Goal: Check status: Check status

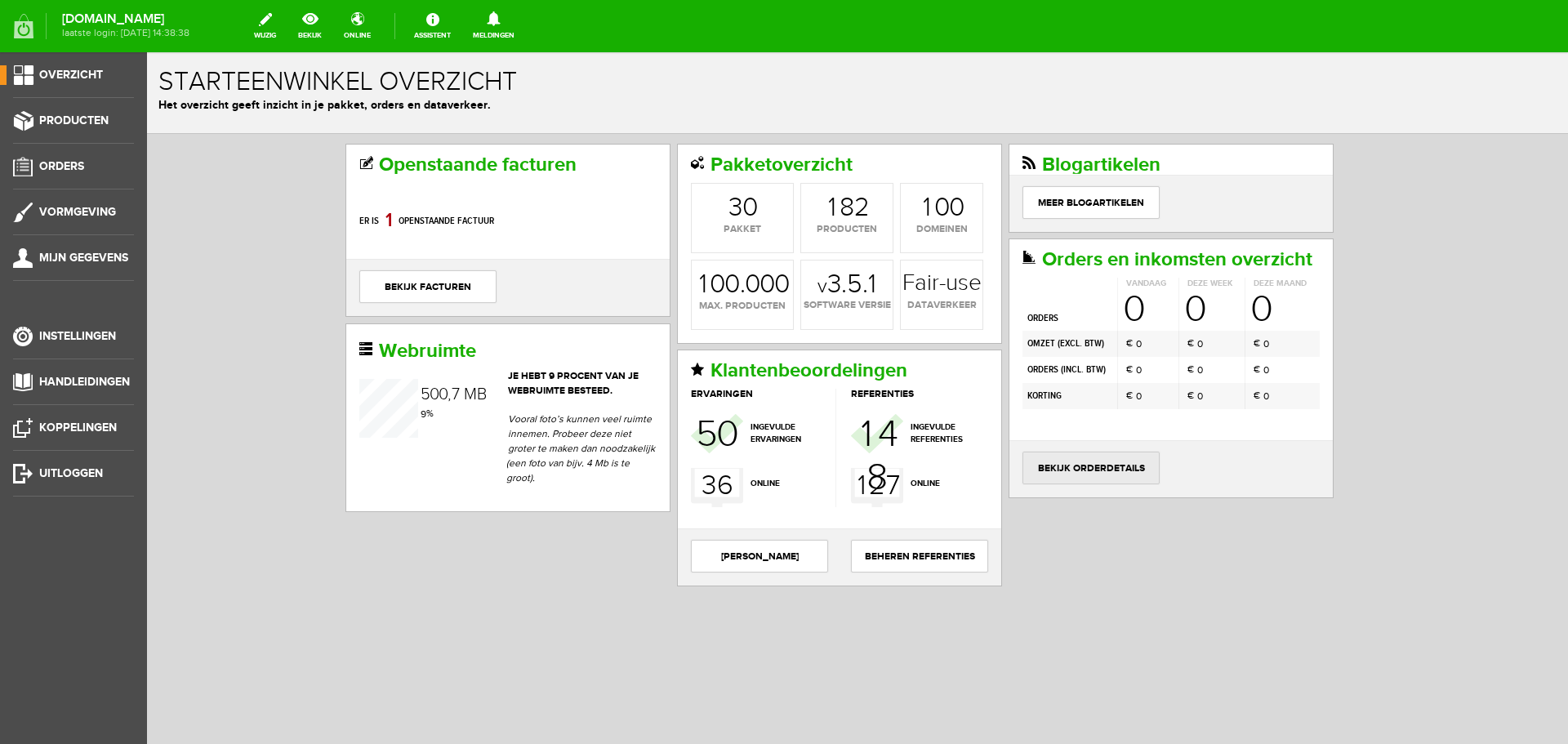
click at [1077, 460] on link "bekijk orderdetails" at bounding box center [1091, 468] width 137 height 32
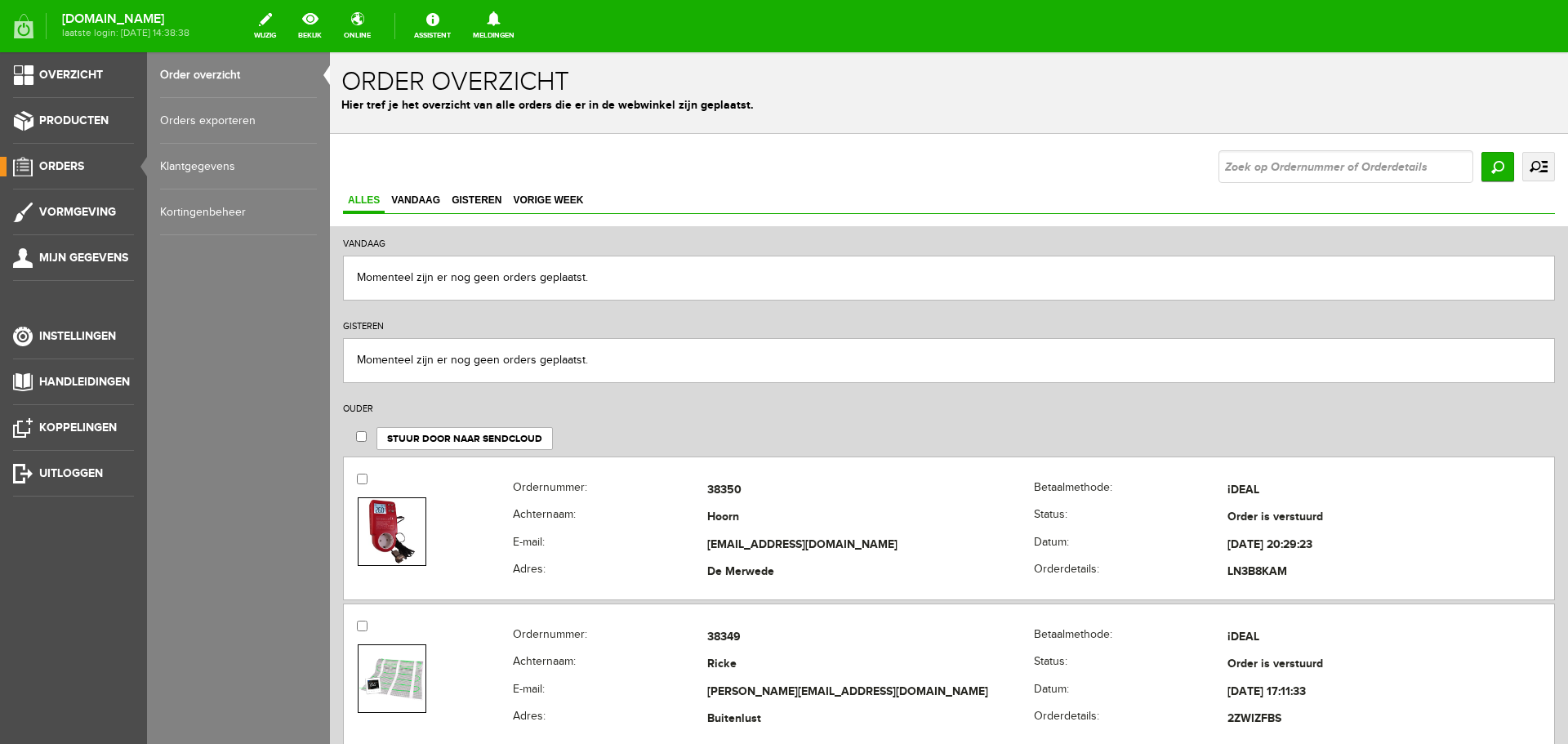
click at [1526, 166] on link "uitgebreid zoeken" at bounding box center [1538, 166] width 32 height 30
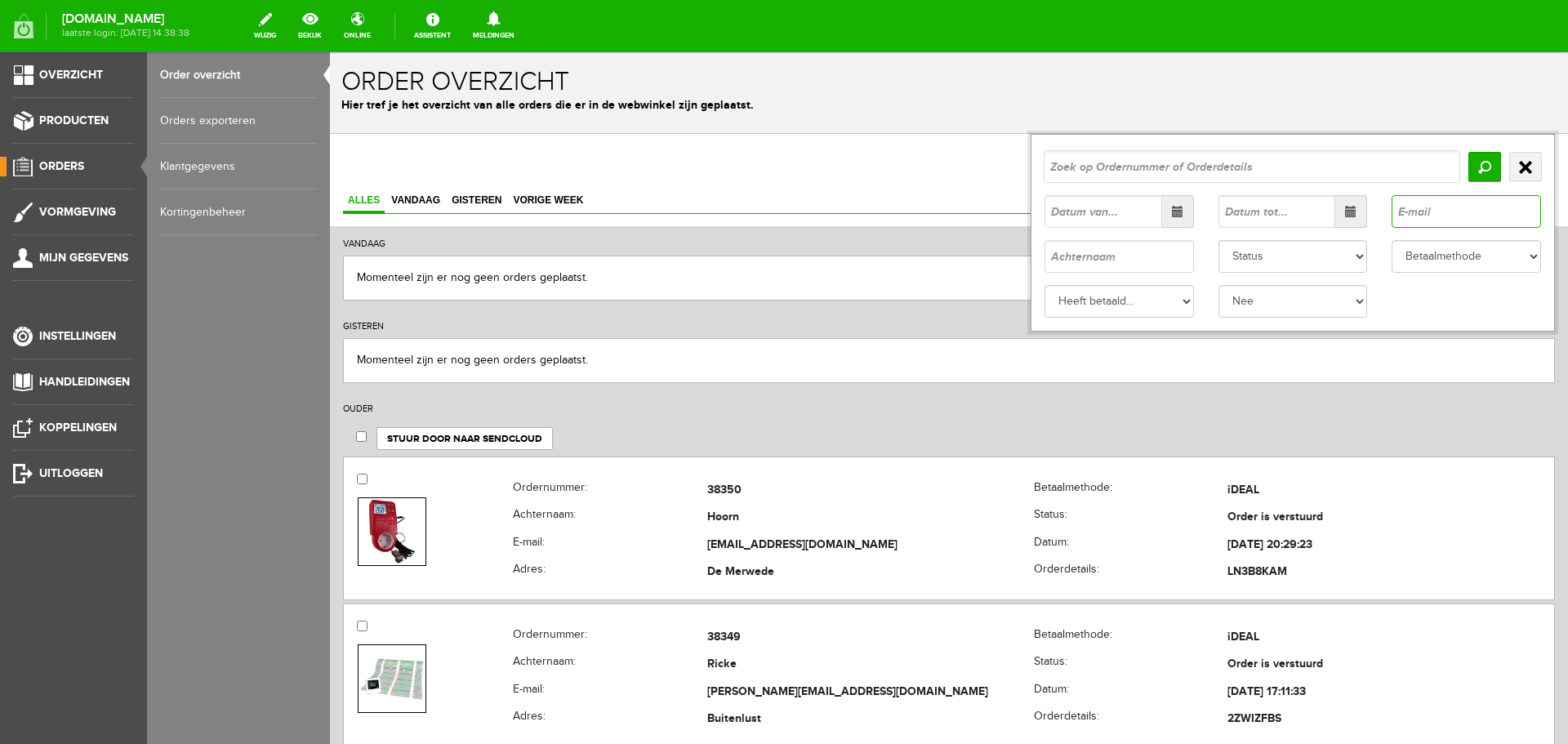
click at [1420, 208] on input "text" at bounding box center [1467, 211] width 150 height 32
paste input "[EMAIL_ADDRESS][DOMAIN_NAME]"
type input "[EMAIL_ADDRESS][DOMAIN_NAME]"
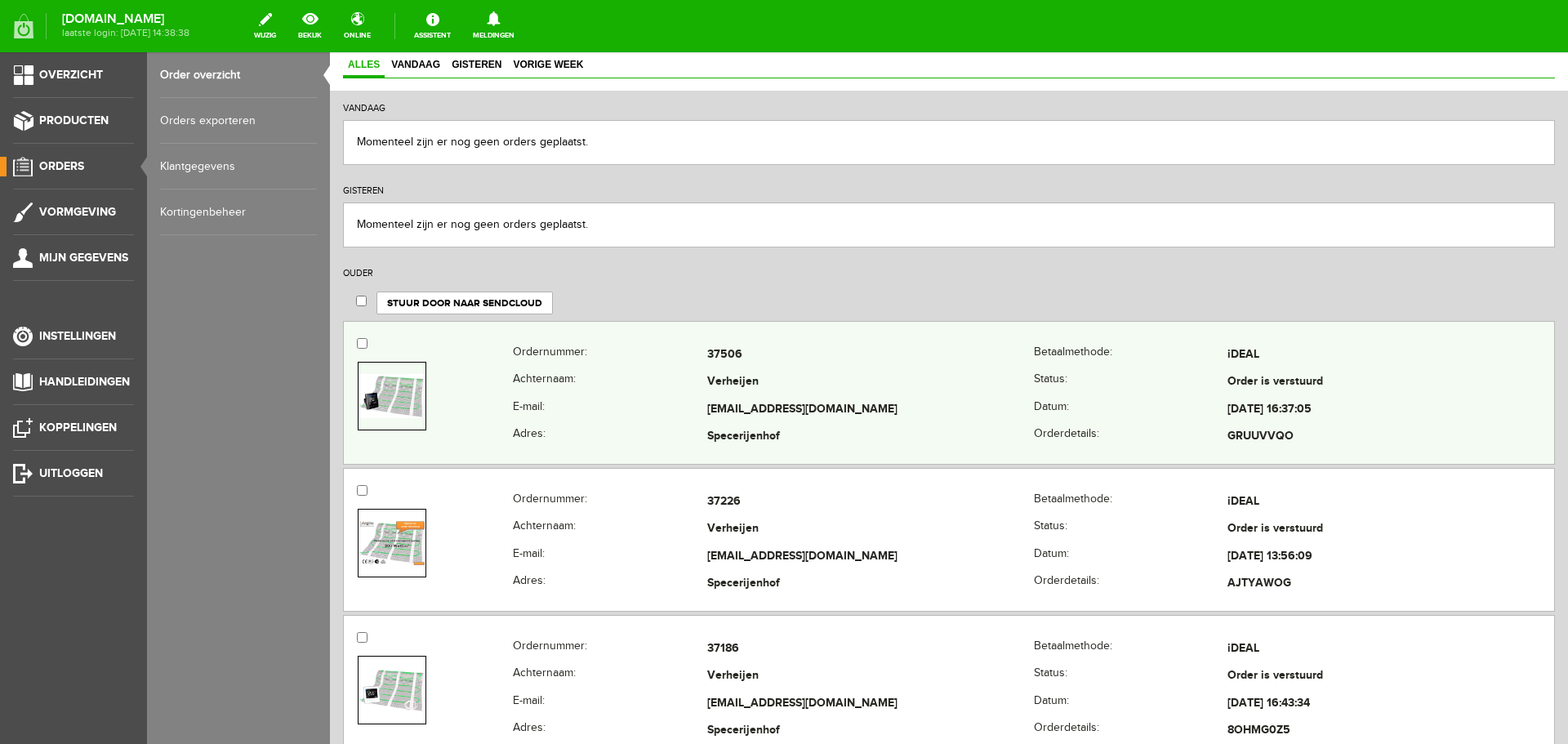
scroll to position [163, 0]
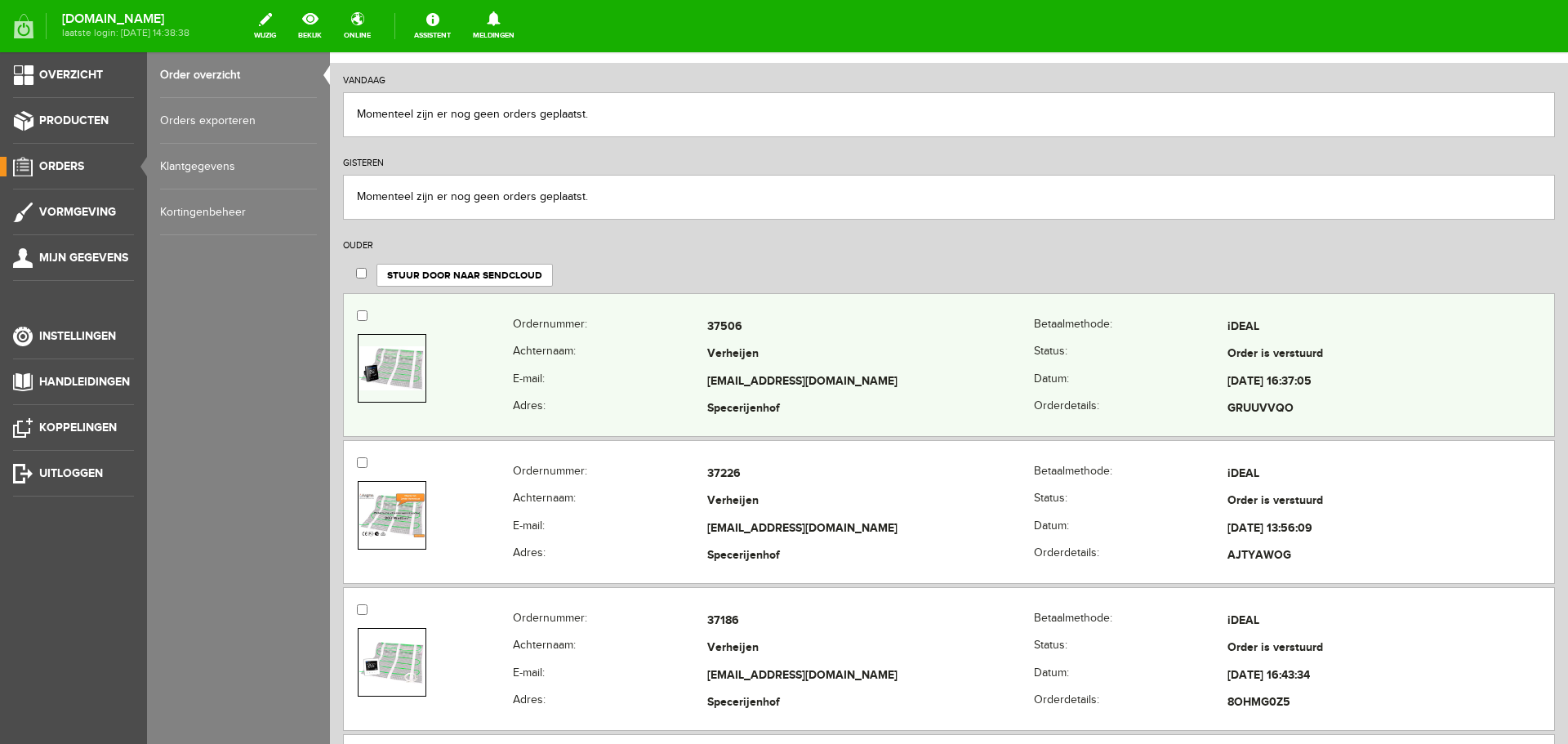
click at [665, 352] on th "Achternaam:" at bounding box center [610, 354] width 194 height 28
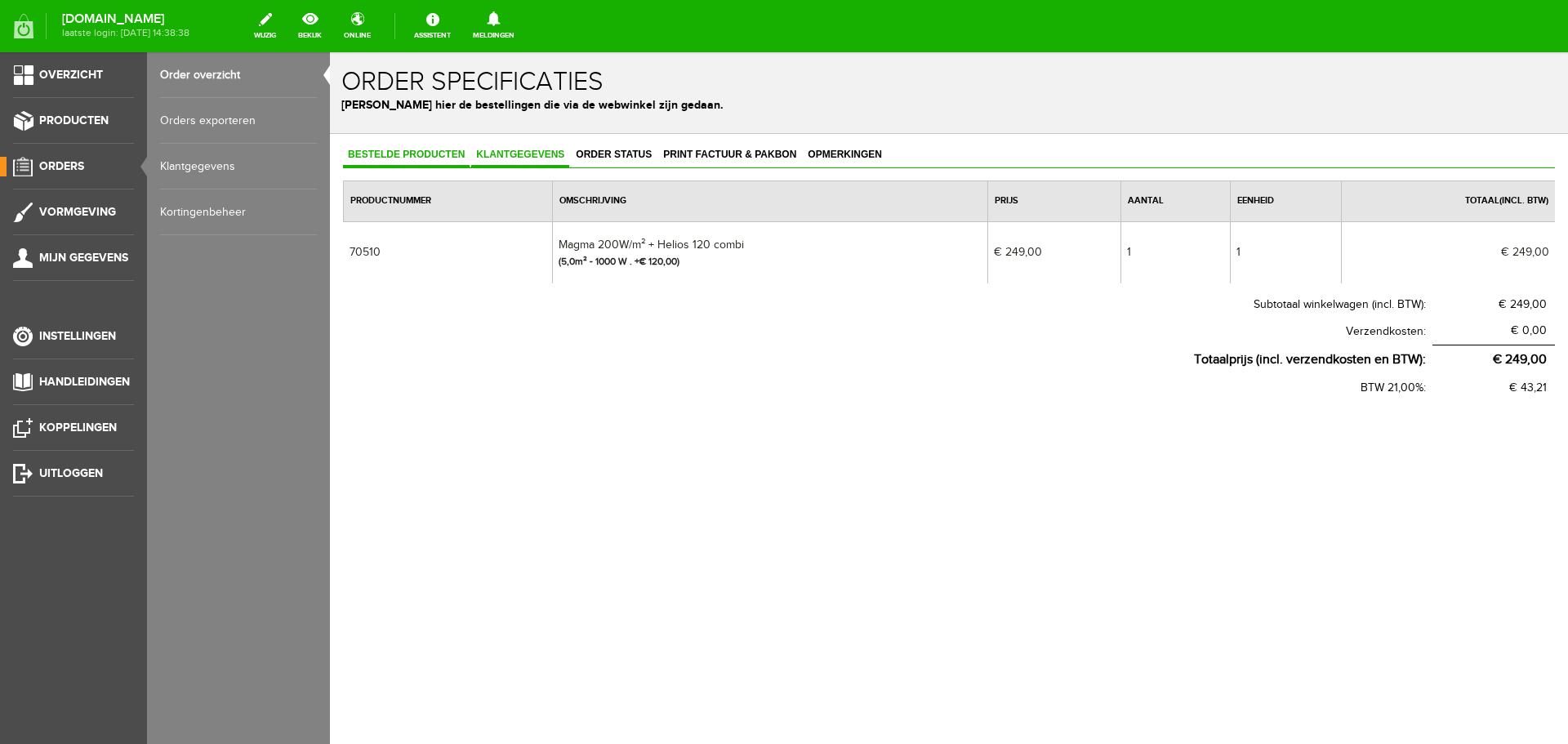
click at [536, 153] on span "Klantgegevens" at bounding box center [520, 154] width 98 height 12
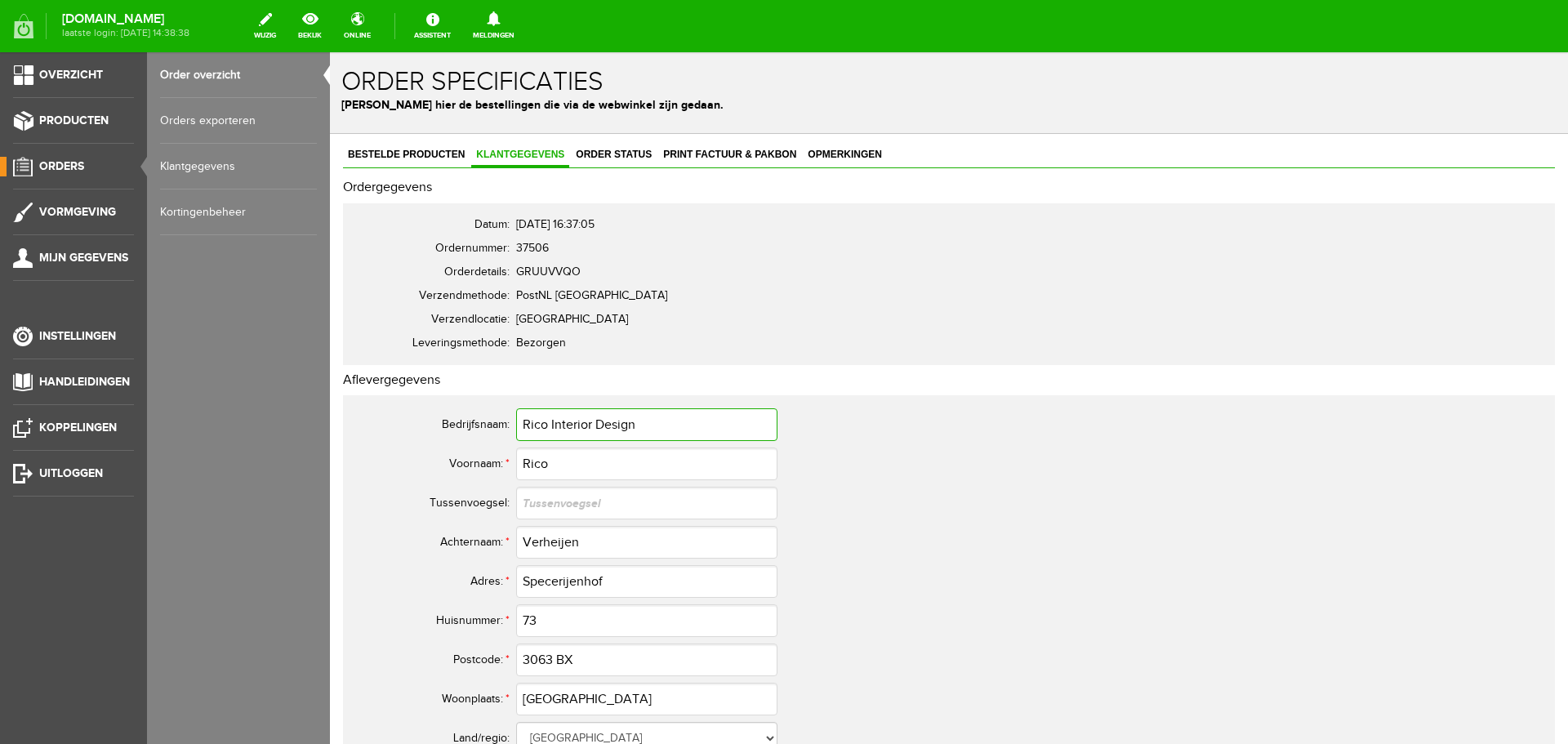
drag, startPoint x: 641, startPoint y: 421, endPoint x: 504, endPoint y: 423, distance: 137.0
click at [504, 423] on tr "Bedrijfsnaam: Rico Interior Design" at bounding box center [744, 424] width 784 height 39
drag, startPoint x: 591, startPoint y: 538, endPoint x: 508, endPoint y: 537, distance: 83.0
click at [508, 537] on tr "Achternaam: * Verheijen" at bounding box center [744, 541] width 784 height 39
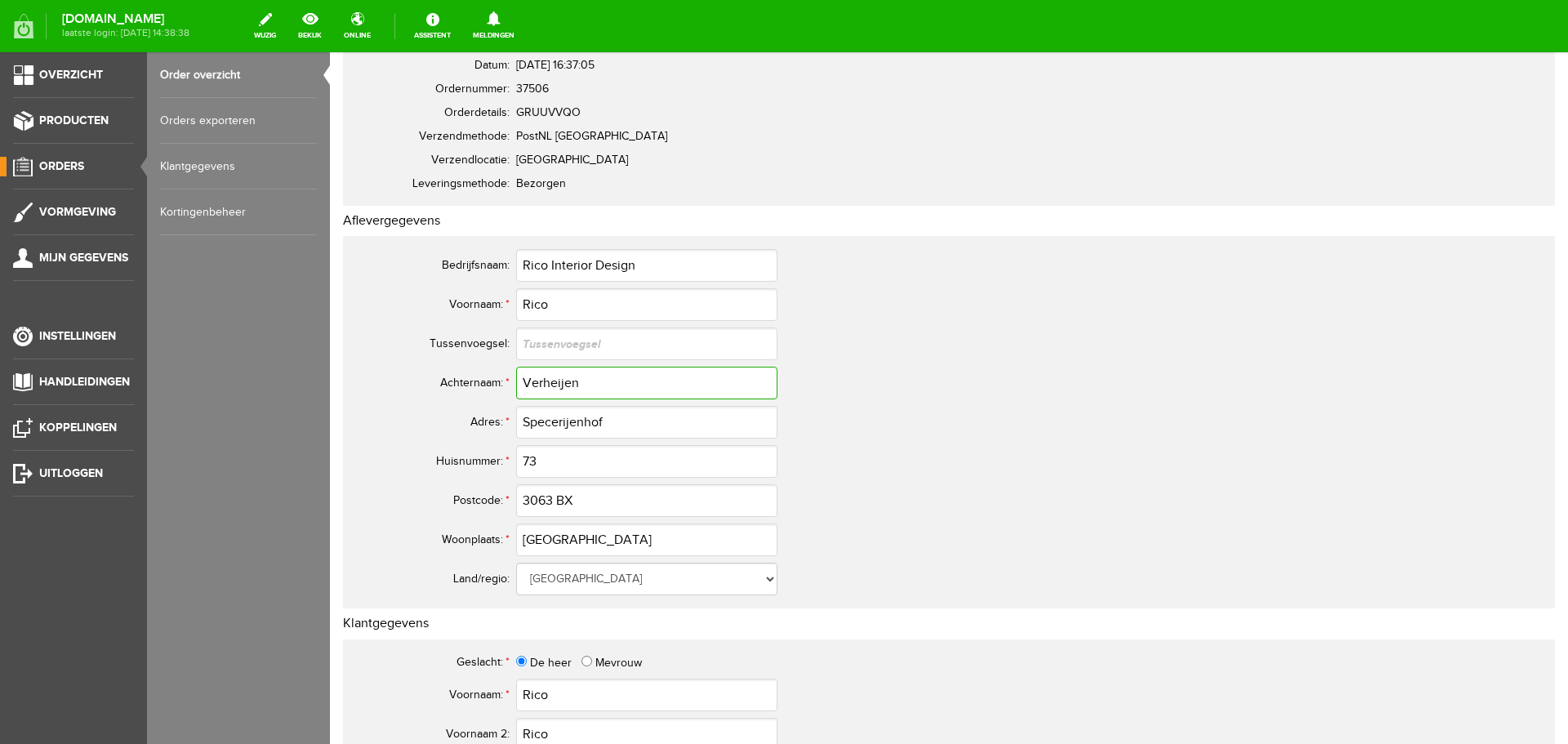
scroll to position [163, 0]
drag, startPoint x: 521, startPoint y: 259, endPoint x: 641, endPoint y: 260, distance: 120.0
click at [641, 260] on input "Rico Interior Design" at bounding box center [647, 262] width 262 height 32
paste input "Rico Interior Design"
type input "Rico Interior Design"
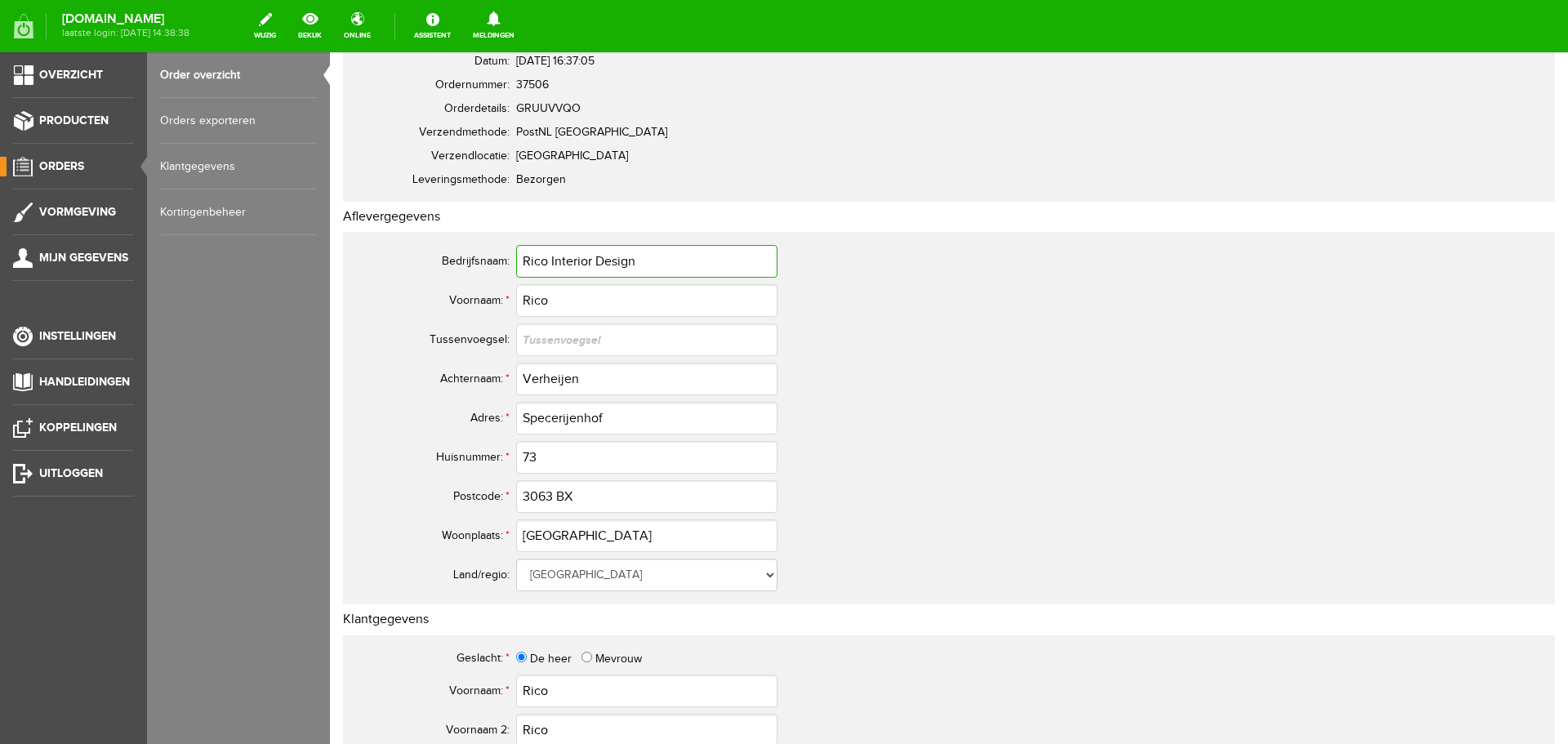
drag, startPoint x: 646, startPoint y: 264, endPoint x: 442, endPoint y: 244, distance: 205.0
click at [442, 244] on tr "Bedrijfsnaam: Rico Interior Design" at bounding box center [744, 261] width 784 height 39
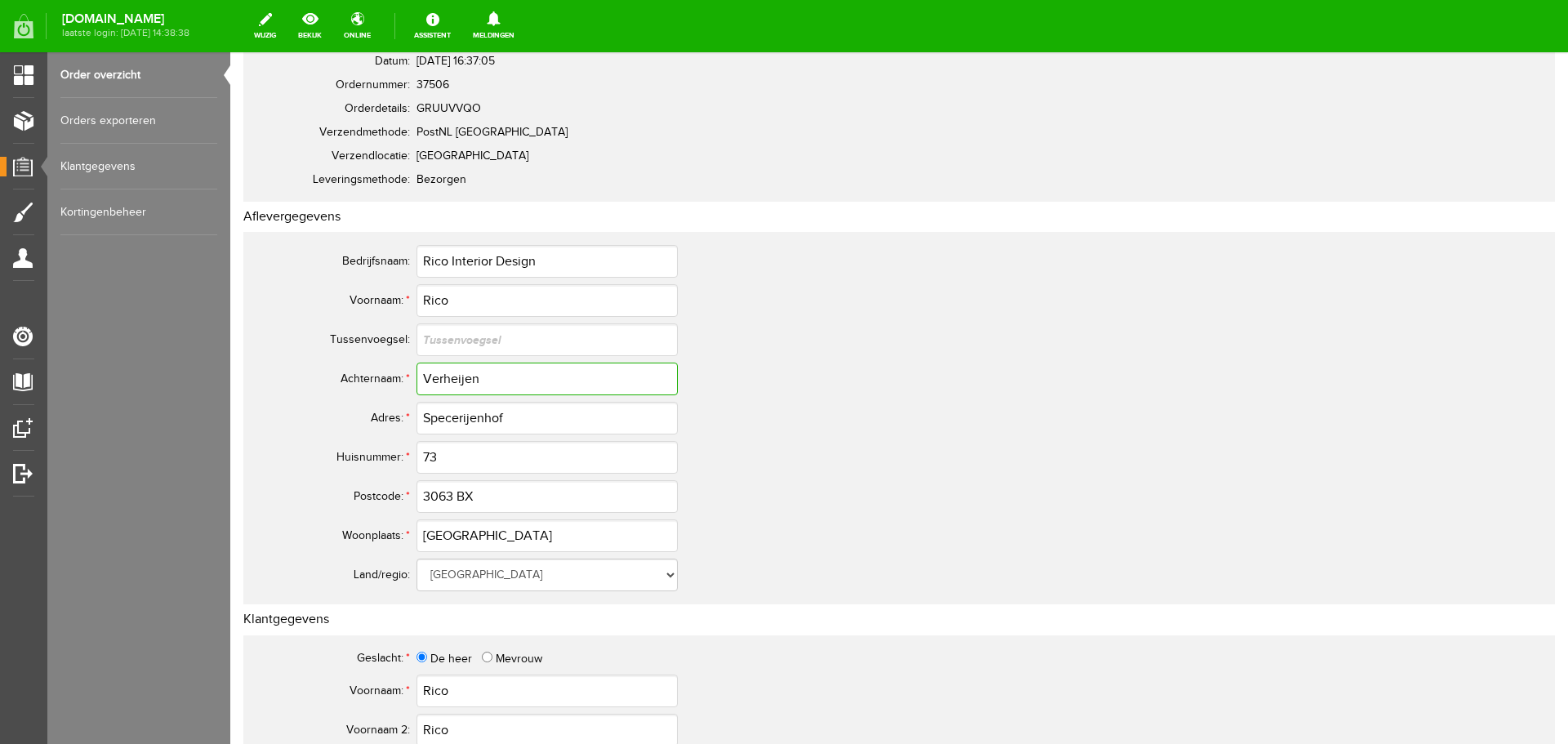
drag, startPoint x: 421, startPoint y: 376, endPoint x: 507, endPoint y: 381, distance: 86.1
click at [507, 381] on input "Verheijen" at bounding box center [548, 379] width 262 height 32
drag, startPoint x: 524, startPoint y: 412, endPoint x: 384, endPoint y: 404, distance: 140.2
click at [384, 404] on tr "Adres: * Specerijenhof" at bounding box center [645, 418] width 784 height 39
drag, startPoint x: 495, startPoint y: 491, endPoint x: 404, endPoint y: 496, distance: 91.1
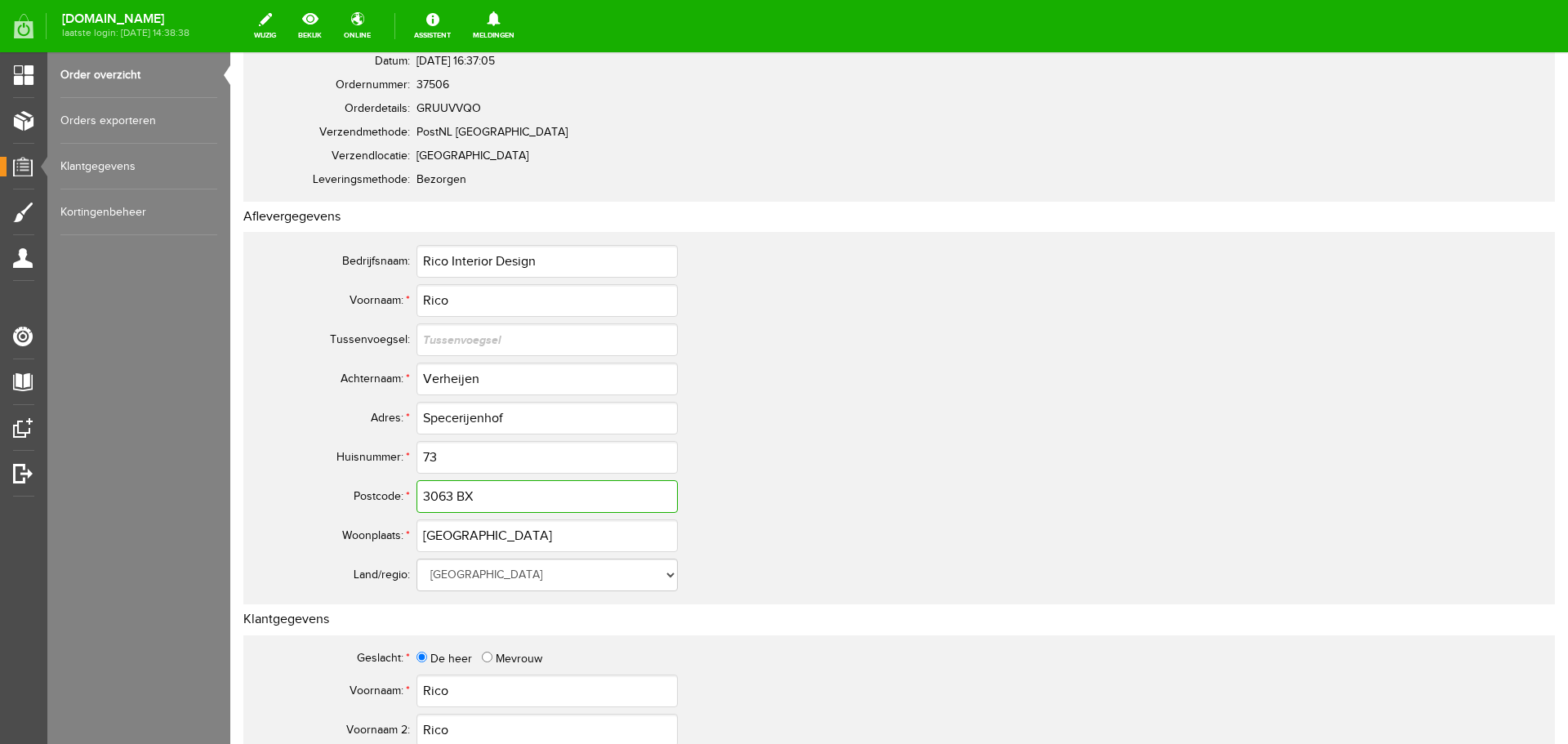
click at [403, 496] on tr "Postcode: * 3063 BX" at bounding box center [645, 496] width 784 height 39
drag, startPoint x: 484, startPoint y: 537, endPoint x: 405, endPoint y: 529, distance: 79.4
click at [405, 529] on tr "Woonplaats: * [GEOGRAPHIC_DATA]" at bounding box center [645, 535] width 784 height 39
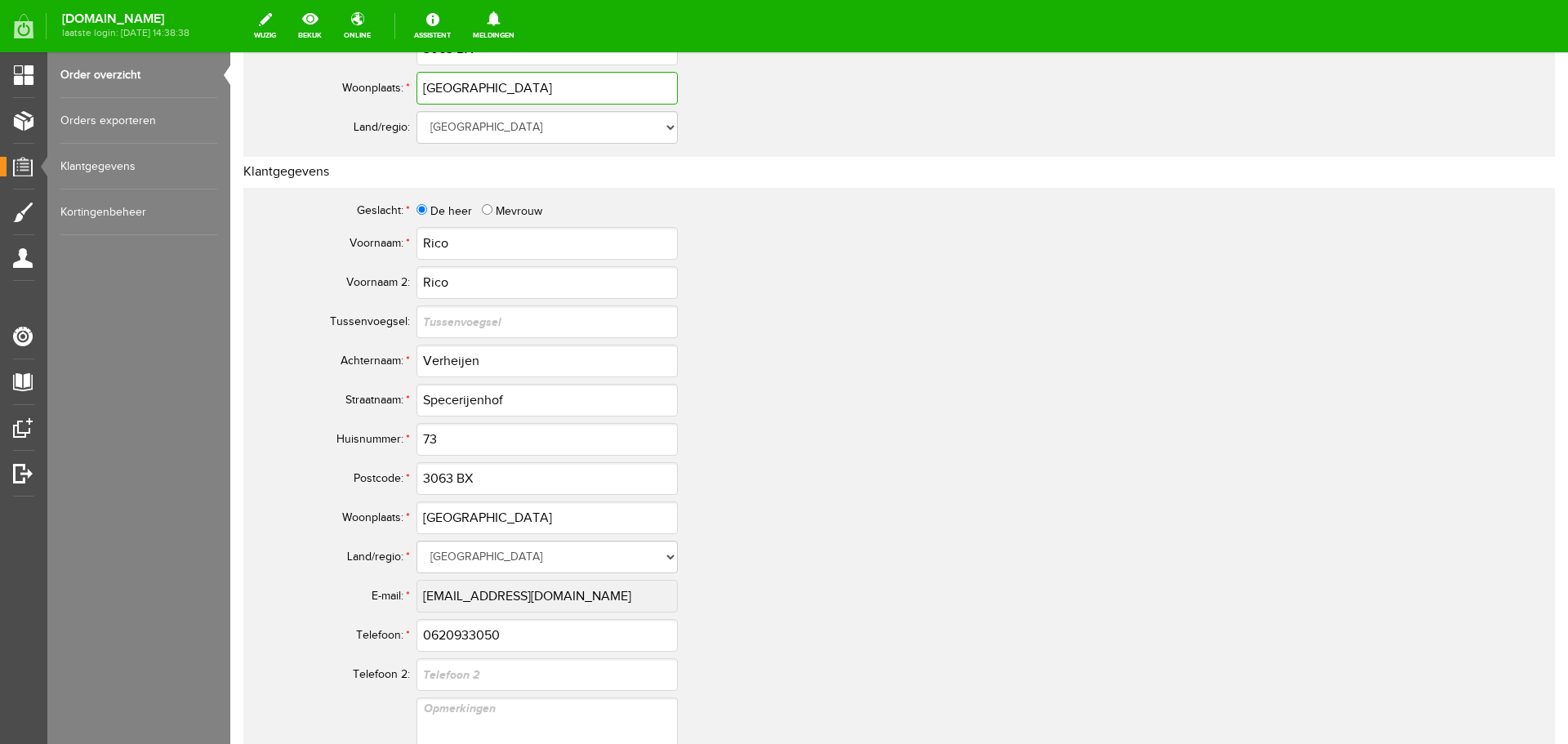
scroll to position [653, 0]
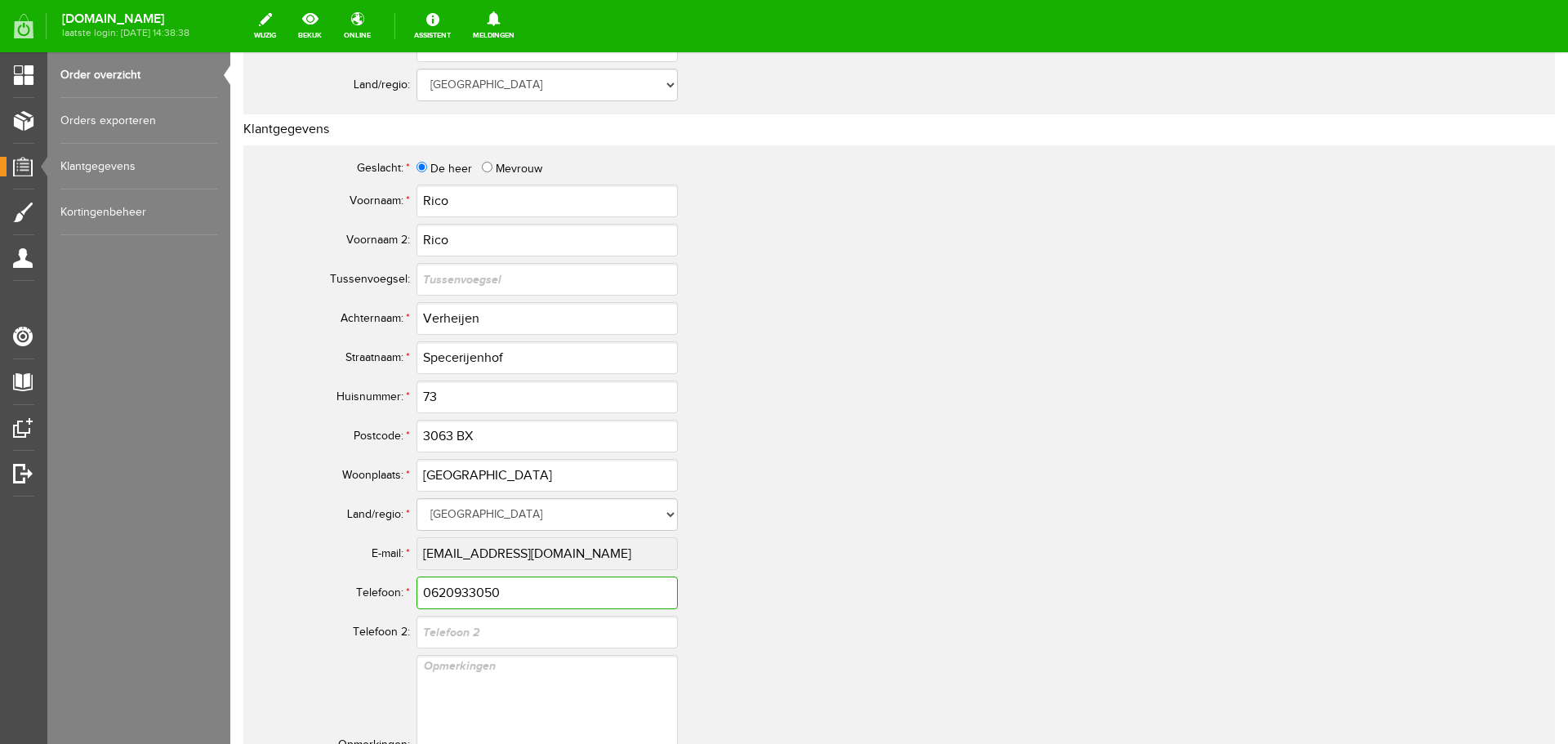
drag, startPoint x: 512, startPoint y: 598, endPoint x: 383, endPoint y: 594, distance: 129.1
click at [383, 594] on tr "Telefoon: * 0620933050" at bounding box center [645, 592] width 784 height 39
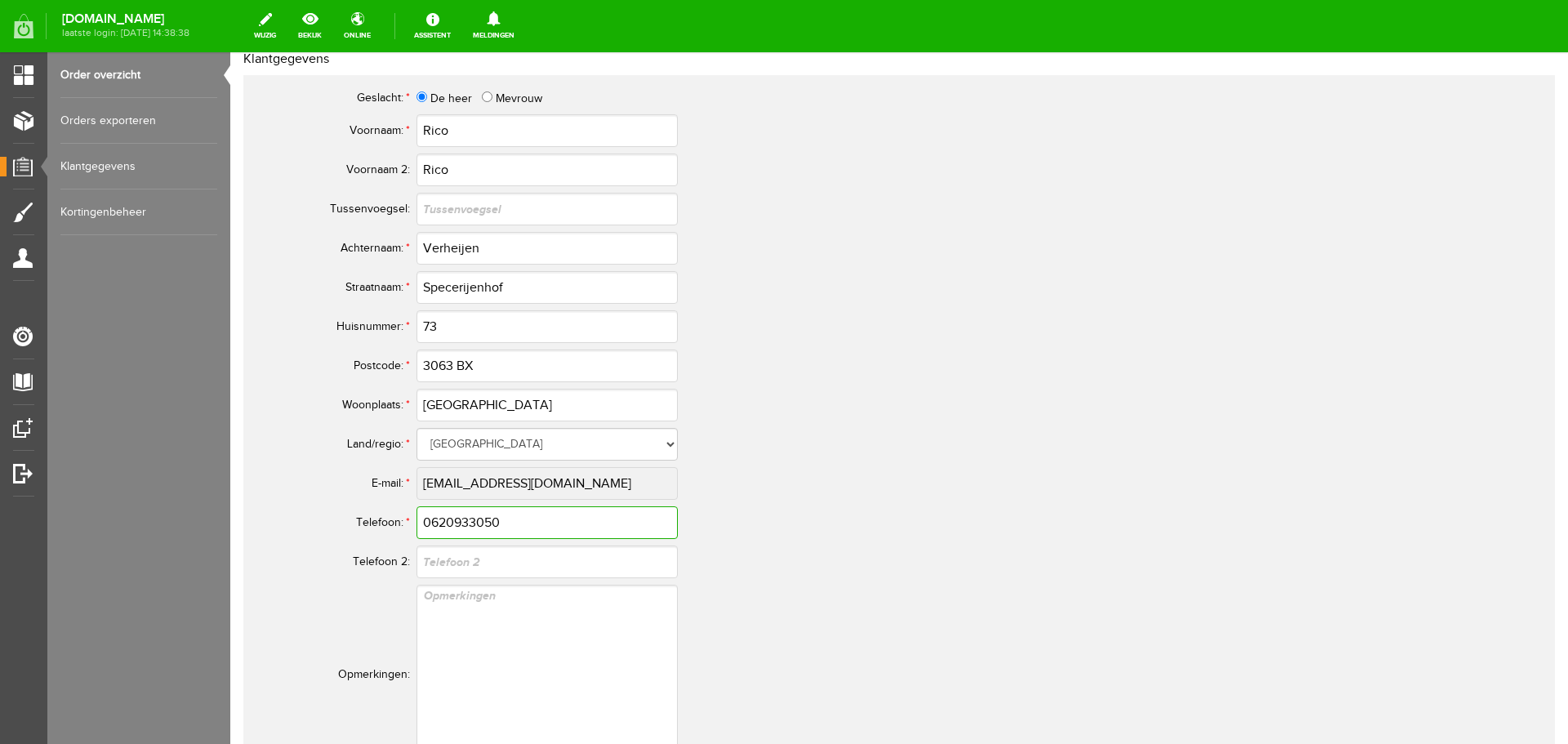
scroll to position [816, 0]
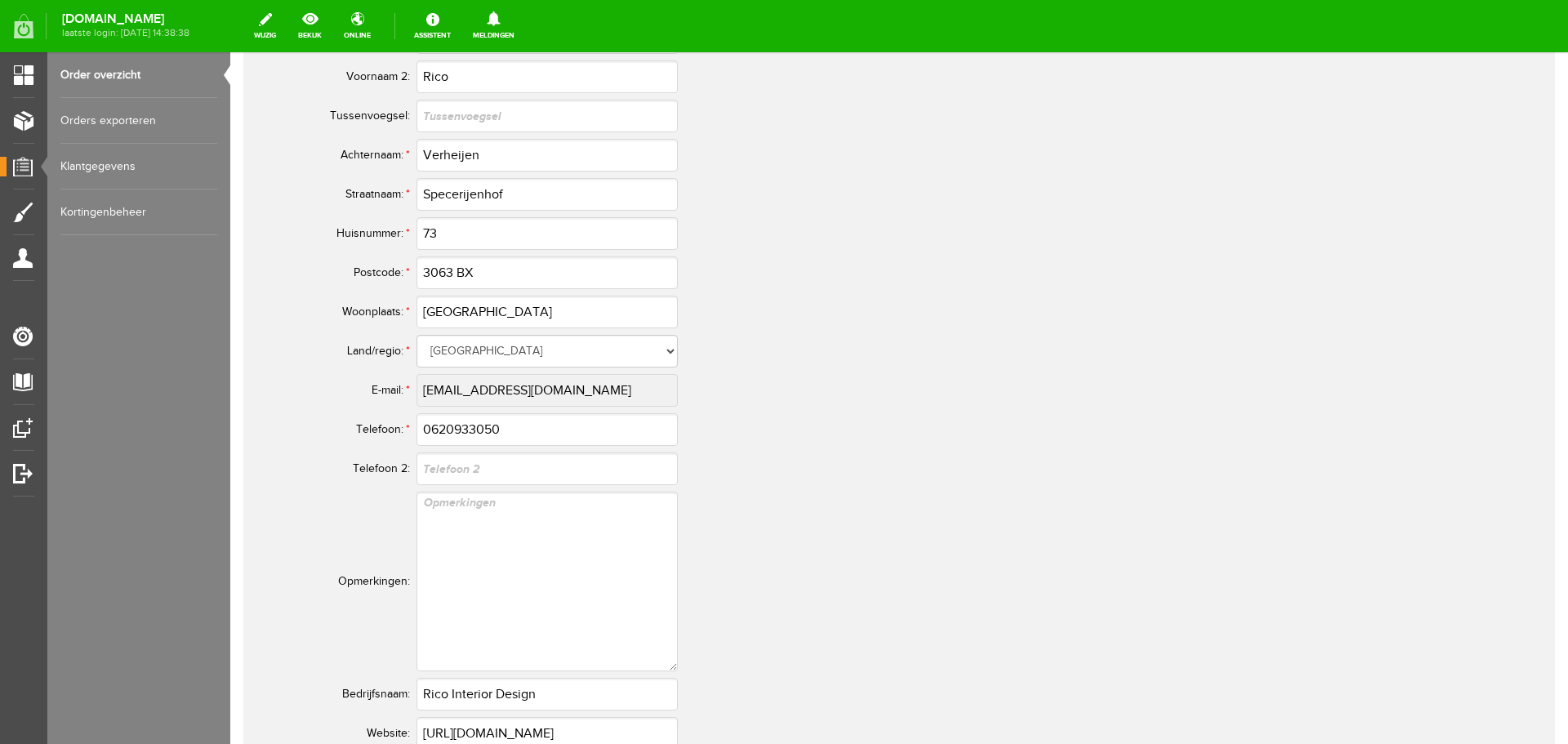
click at [383, 379] on tr "E-mail: * [EMAIL_ADDRESS][DOMAIN_NAME]" at bounding box center [645, 390] width 784 height 39
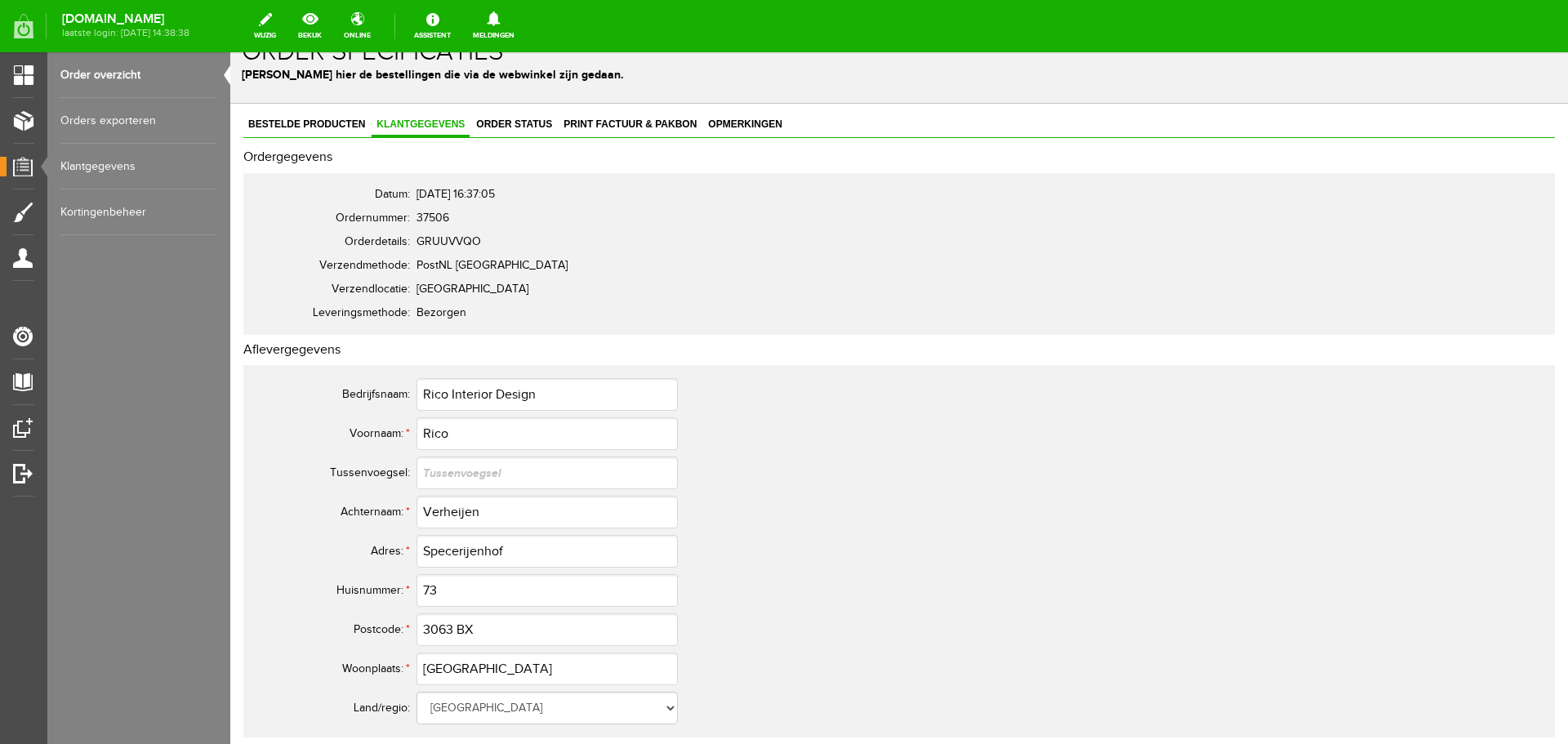
scroll to position [0, 0]
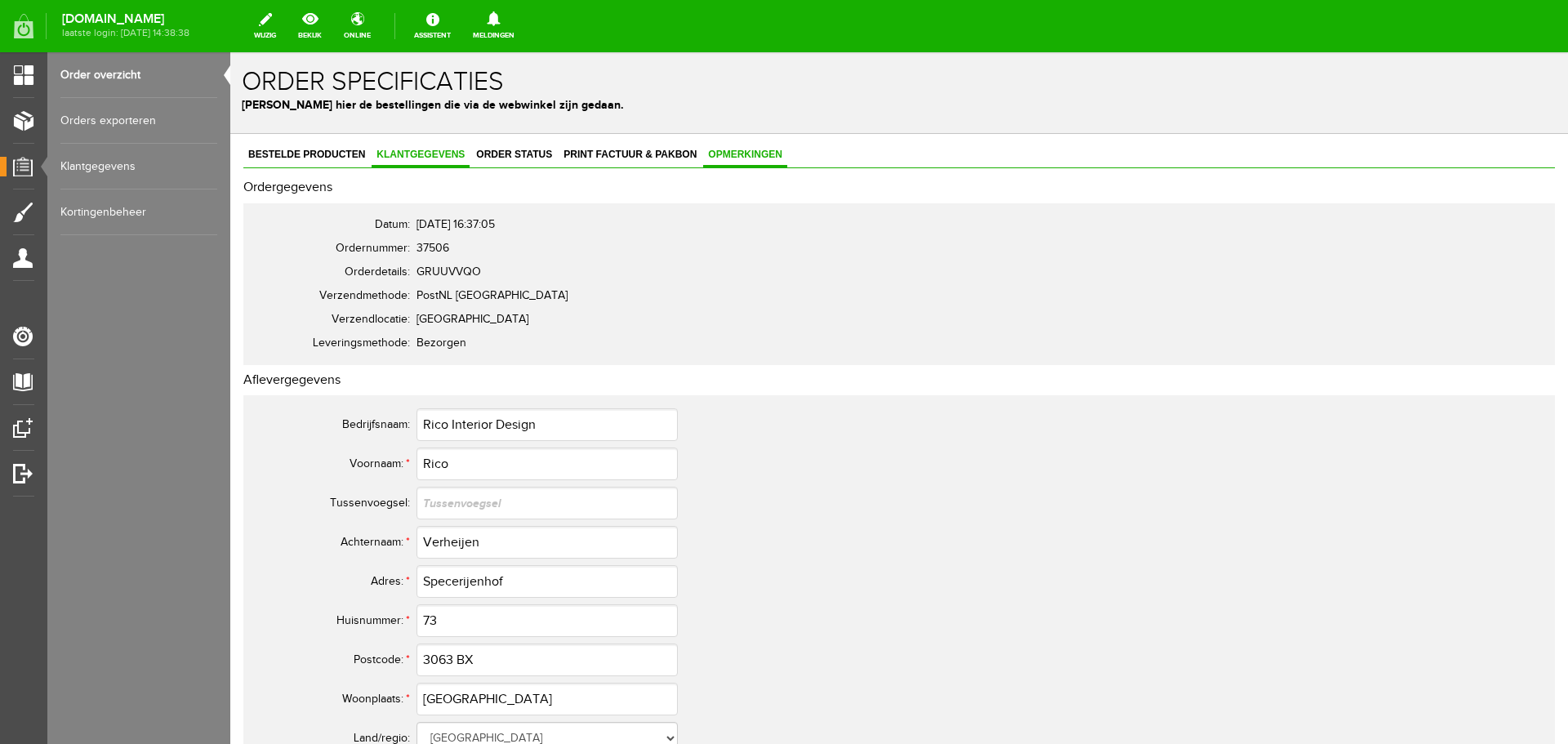
click at [747, 157] on span "Opmerkingen" at bounding box center [744, 154] width 84 height 12
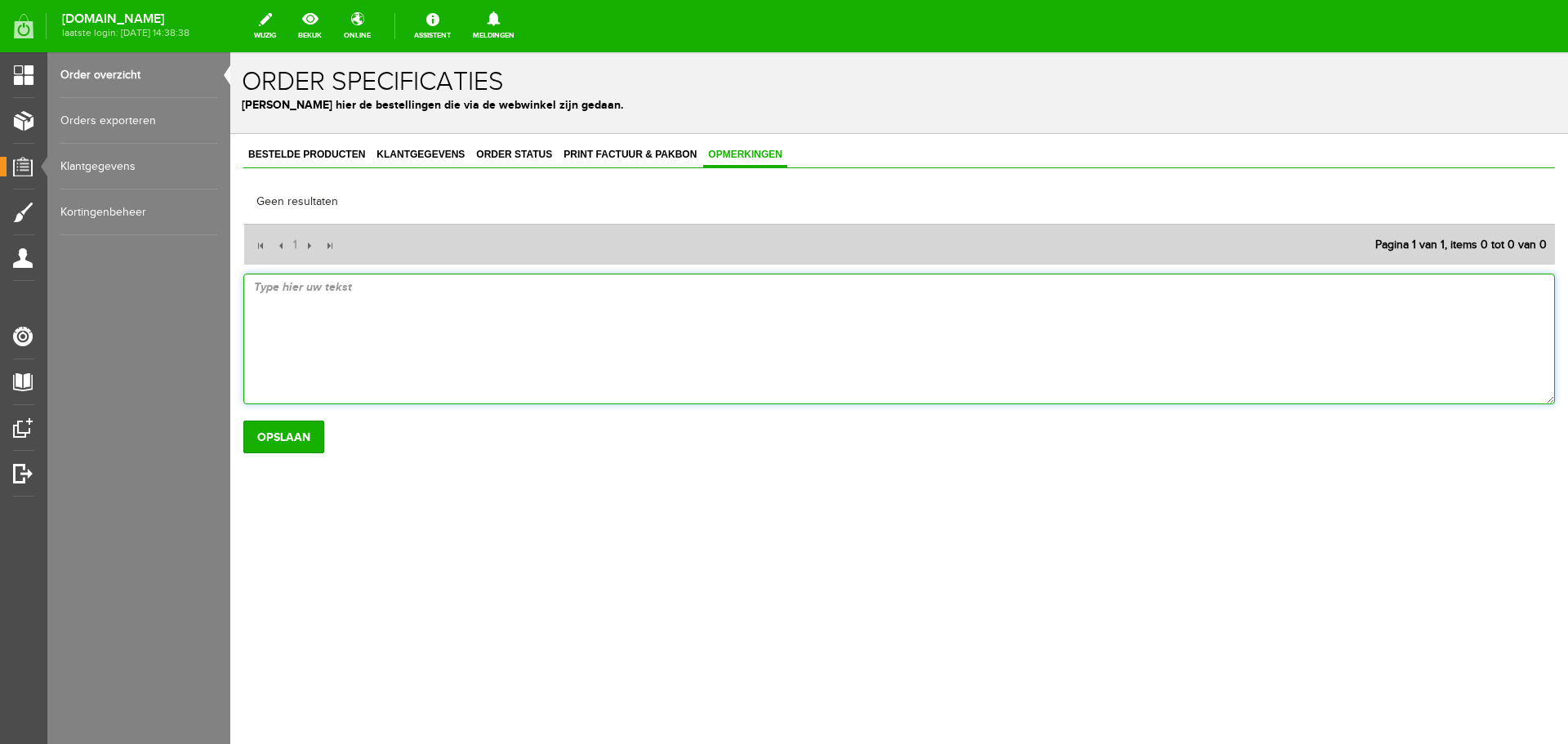
click at [382, 299] on textarea at bounding box center [899, 338] width 1312 height 131
type textarea "Helios 120 vooruit gestuurd [DATE]"
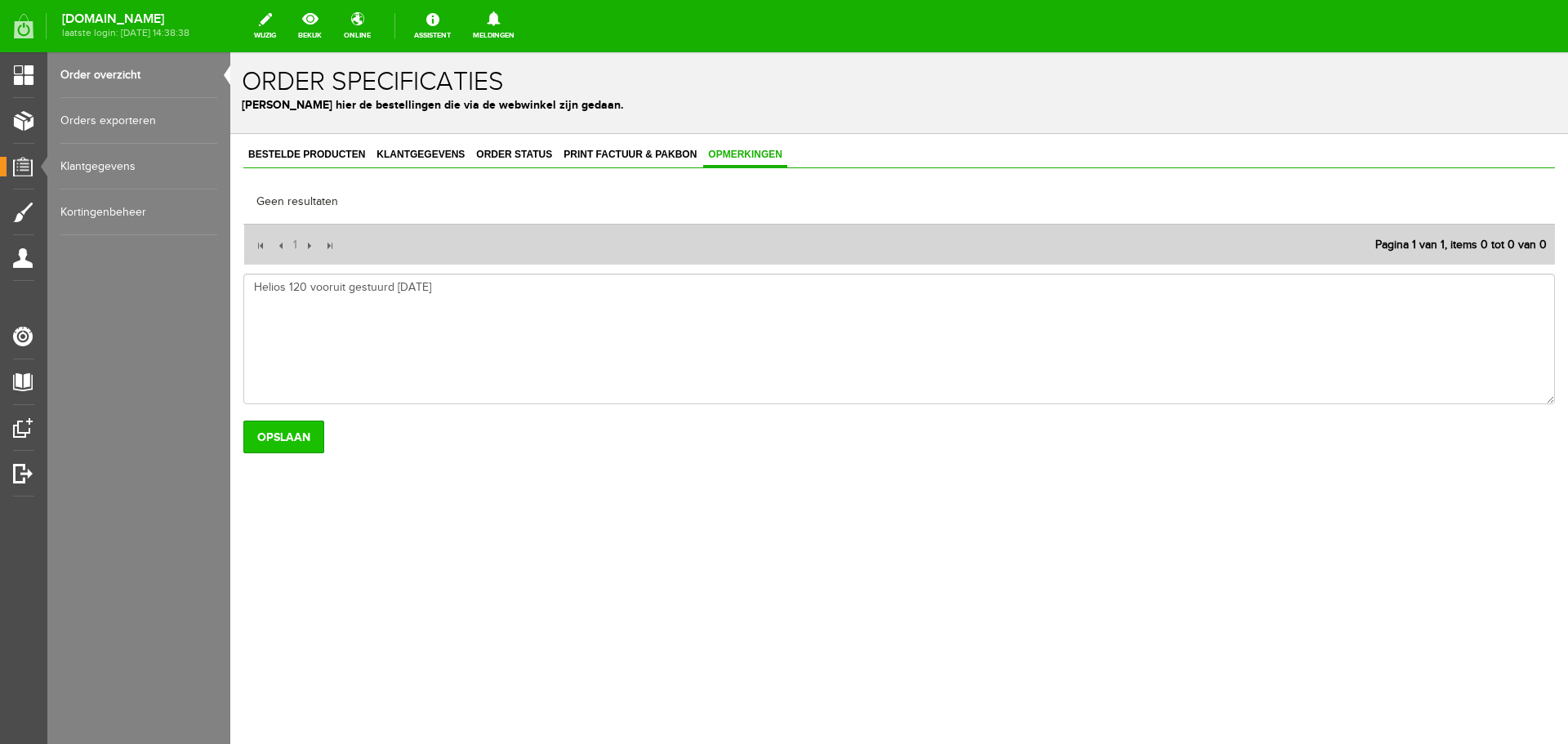
click at [288, 432] on input "Opslaan" at bounding box center [284, 436] width 81 height 32
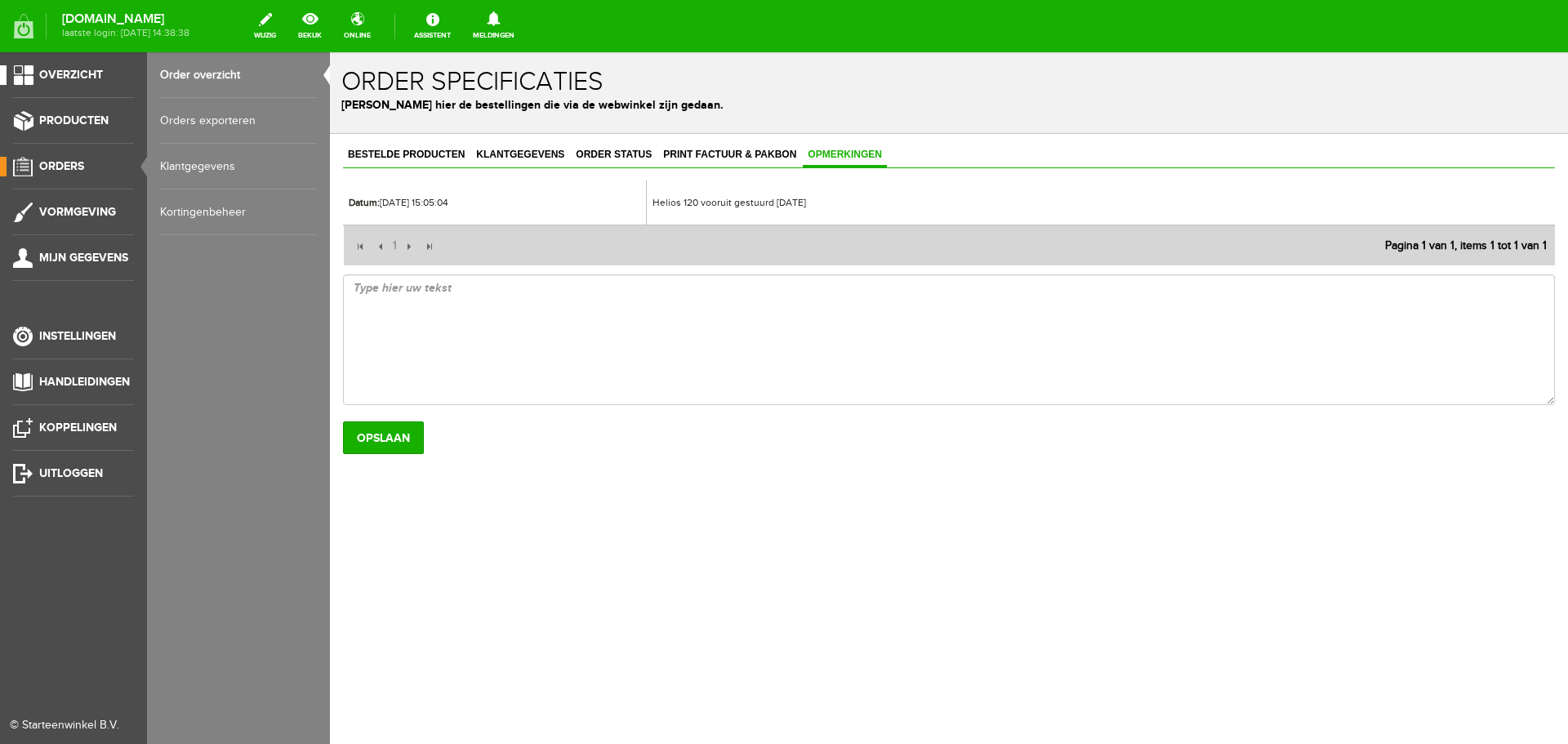
click at [82, 72] on span "Overzicht" at bounding box center [70, 74] width 64 height 14
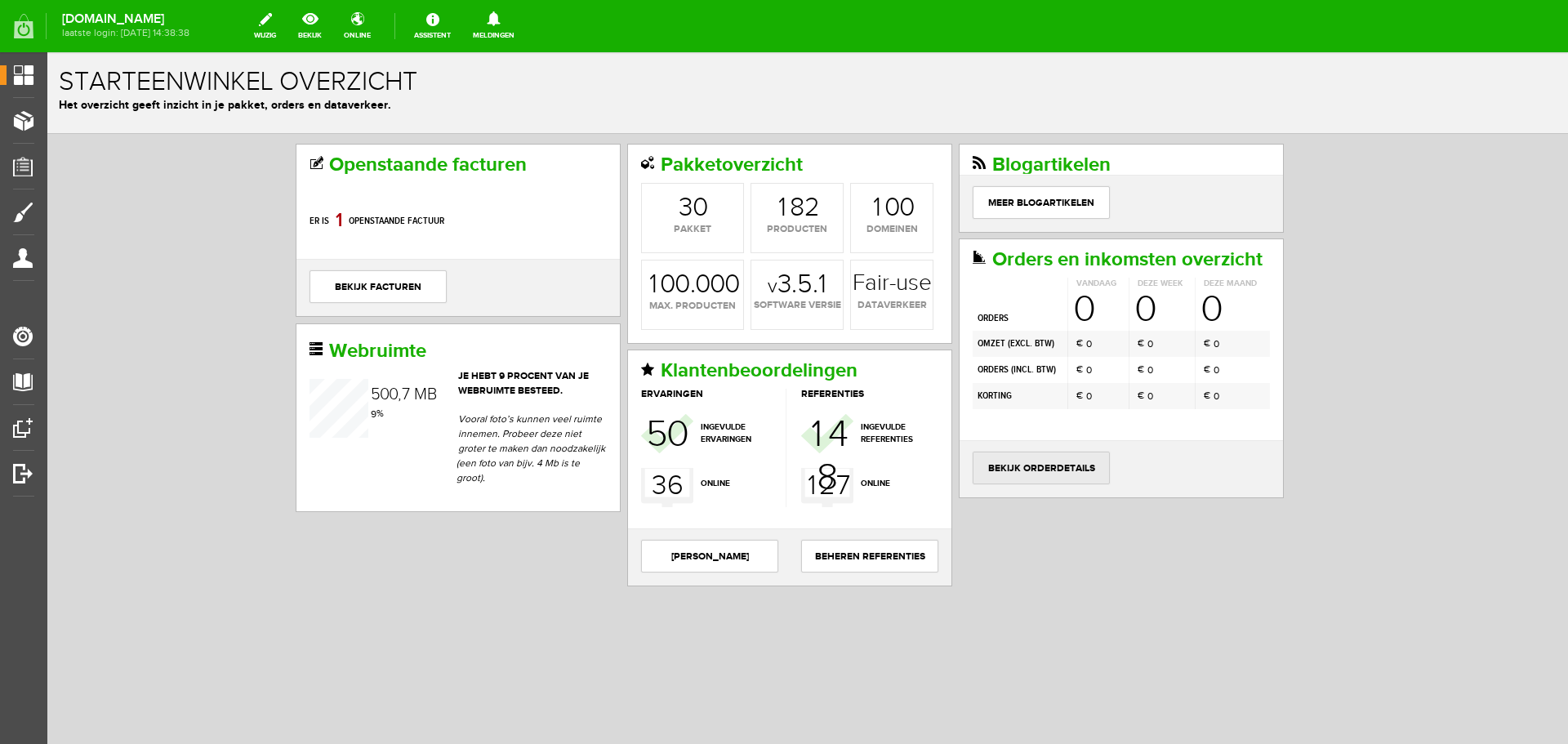
click at [1049, 468] on link "bekijk orderdetails" at bounding box center [1041, 468] width 137 height 32
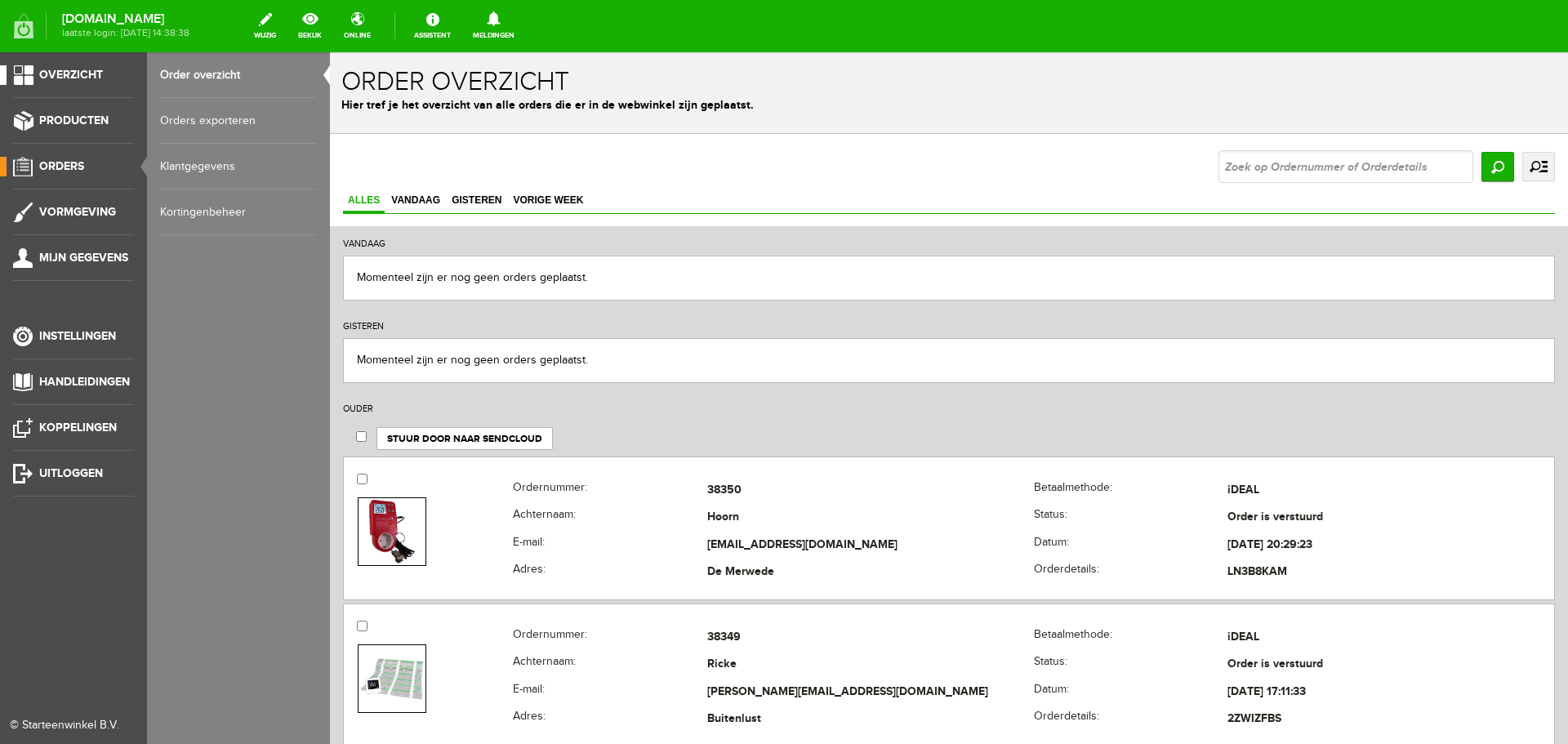
click at [23, 72] on link "Overzicht" at bounding box center [67, 75] width 134 height 20
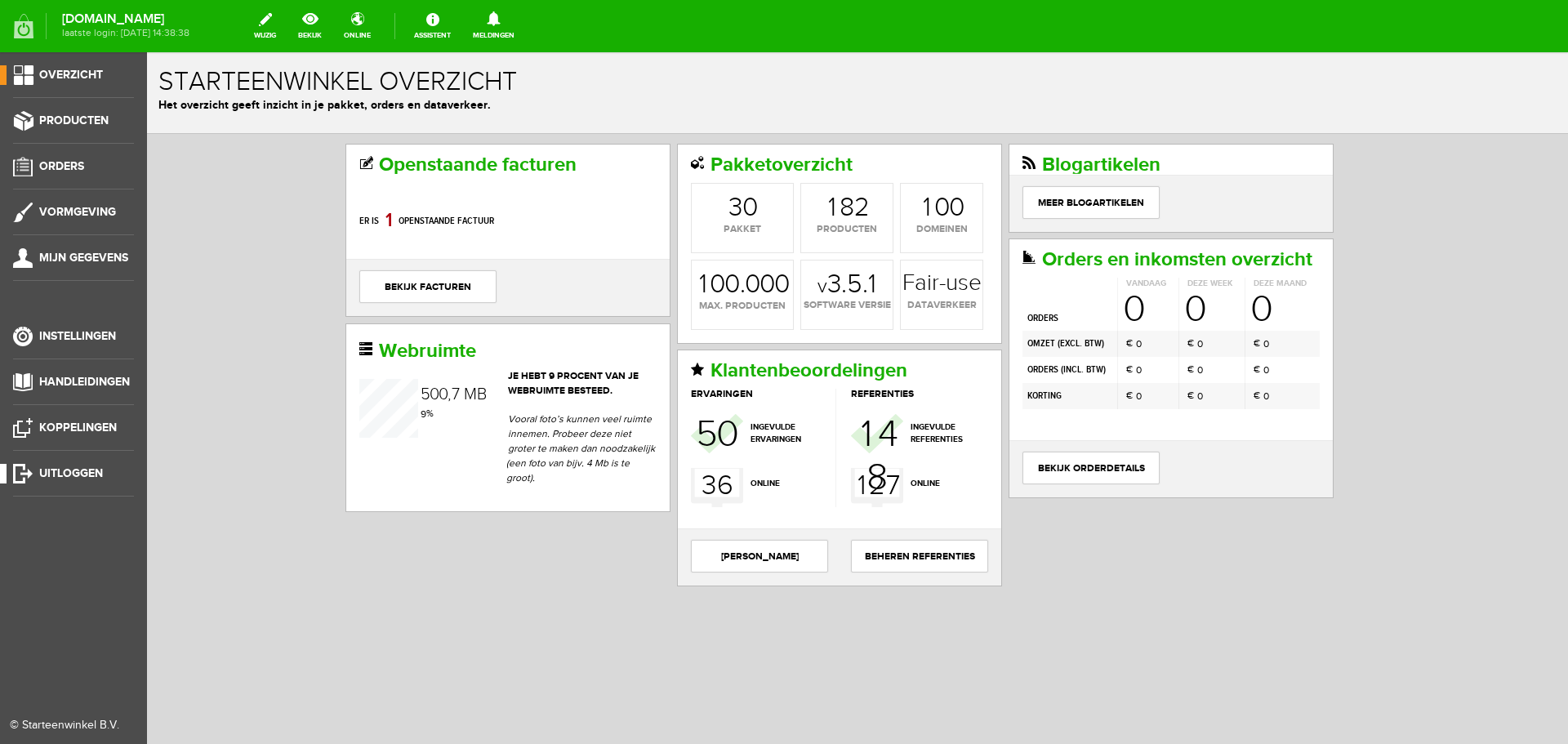
click at [55, 470] on span "Uitloggen" at bounding box center [70, 473] width 64 height 14
